Goal: Task Accomplishment & Management: Manage account settings

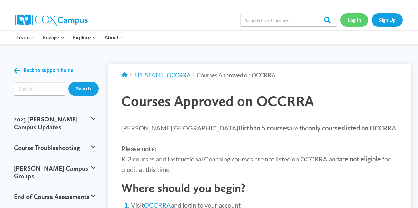
click at [348, 19] on link "Log In" at bounding box center [354, 19] width 28 height 13
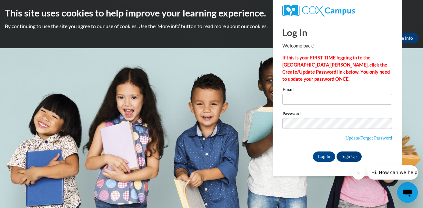
type input "[EMAIL_ADDRESS][DOMAIN_NAME]"
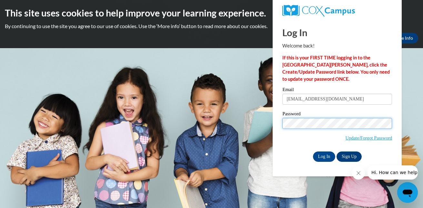
click at [313, 151] on input "Log In" at bounding box center [324, 156] width 23 height 10
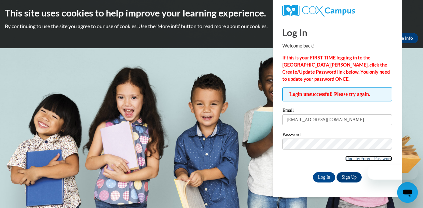
click at [378, 156] on link "Update/Forgot Password" at bounding box center [368, 158] width 47 height 5
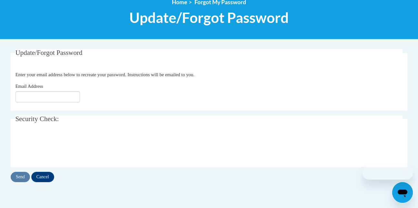
scroll to position [81, 0]
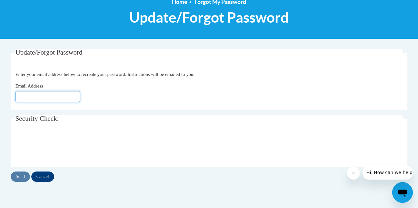
click at [35, 95] on input "Email Address" at bounding box center [47, 96] width 65 height 11
type input "[EMAIL_ADDRESS][DOMAIN_NAME]"
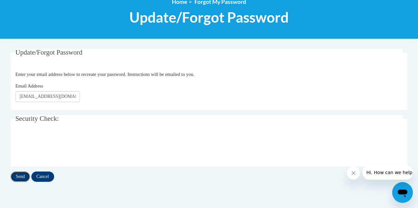
click at [27, 175] on input "Send" at bounding box center [20, 176] width 19 height 10
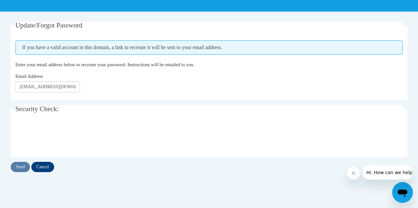
scroll to position [109, 0]
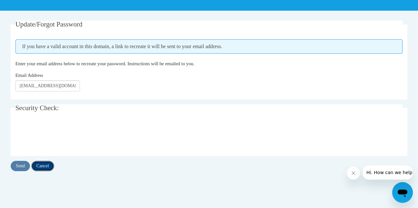
click at [45, 163] on input "Cancel" at bounding box center [42, 166] width 23 height 10
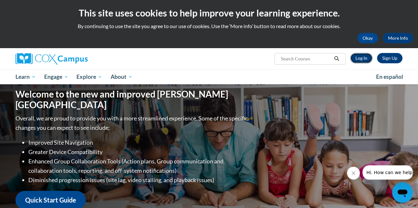
click at [361, 54] on link "Log In" at bounding box center [362, 58] width 22 height 10
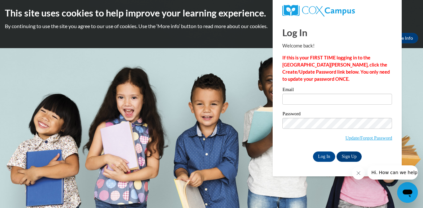
drag, startPoint x: 304, startPoint y: 106, endPoint x: 303, endPoint y: 103, distance: 3.3
click at [303, 103] on div "Email" at bounding box center [337, 98] width 110 height 22
click at [303, 103] on input "Email" at bounding box center [337, 99] width 110 height 11
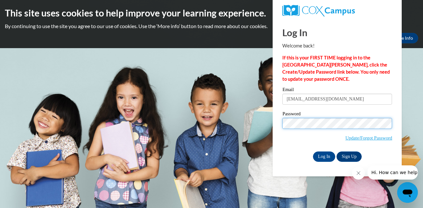
click at [313, 151] on input "Log In" at bounding box center [324, 156] width 23 height 10
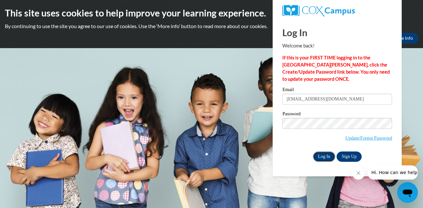
click at [331, 158] on input "Log In" at bounding box center [324, 156] width 23 height 10
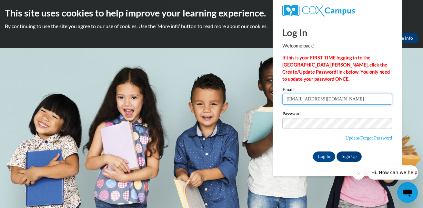
type input "[EMAIL_ADDRESS][DOMAIN_NAME]"
click at [344, 95] on input "[EMAIL_ADDRESS][DOMAIN_NAME]" at bounding box center [337, 99] width 110 height 11
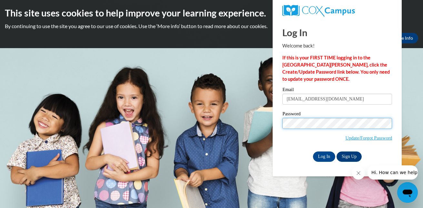
click at [313, 151] on input "Log In" at bounding box center [324, 156] width 23 height 10
